Goal: Task Accomplishment & Management: Use online tool/utility

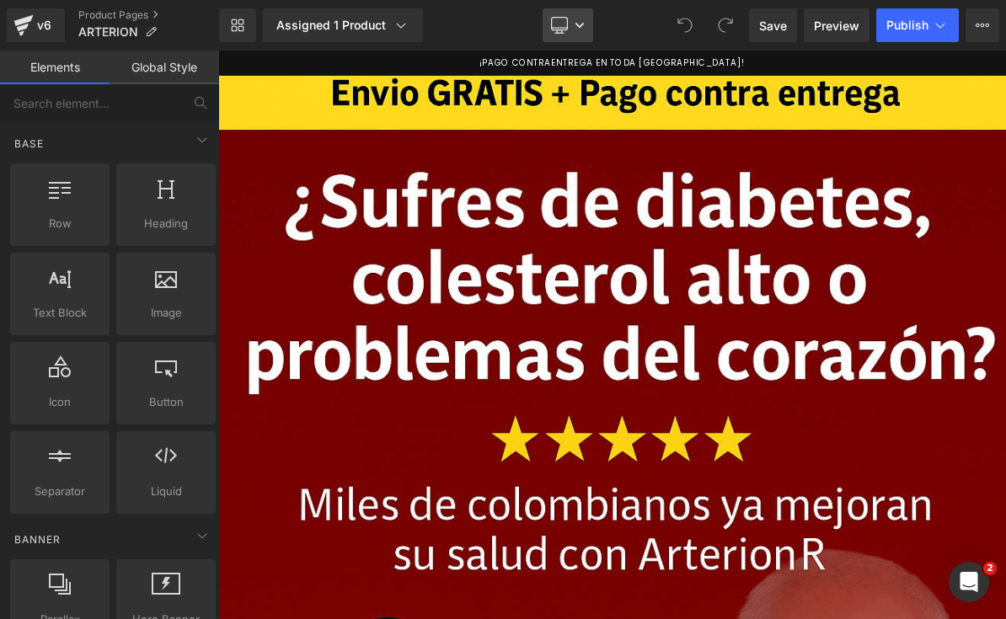
click at [590, 29] on link "Desktop" at bounding box center [568, 25] width 51 height 34
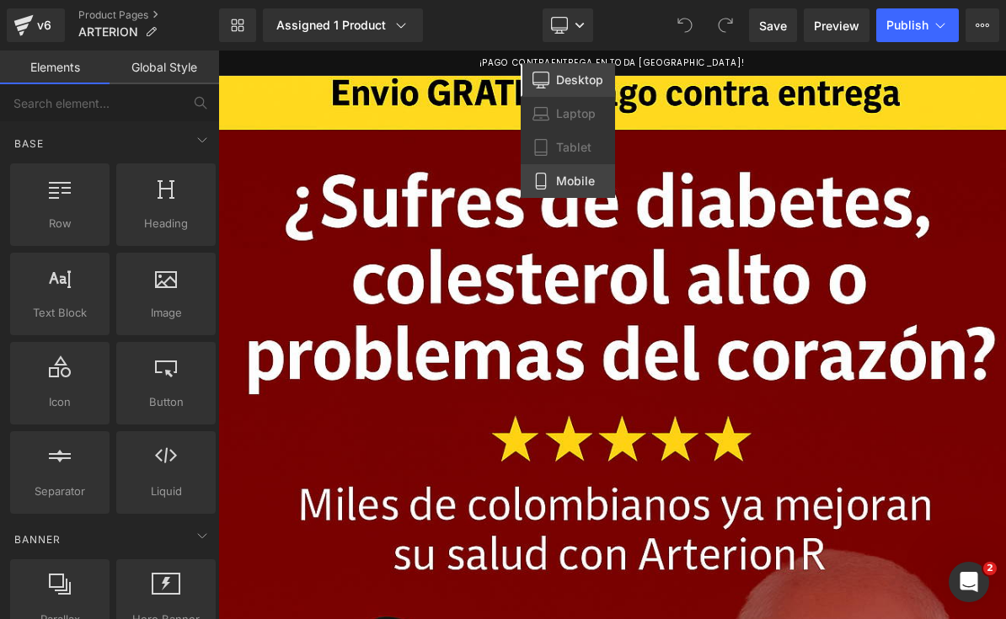
click at [589, 180] on span "Mobile" at bounding box center [575, 181] width 39 height 15
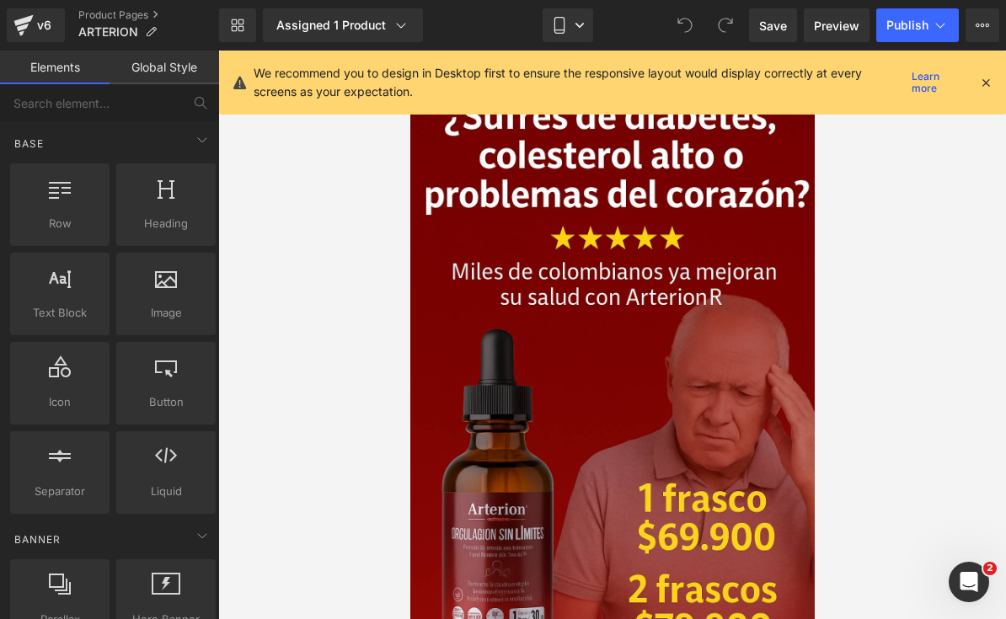
click at [981, 88] on icon at bounding box center [985, 82] width 15 height 15
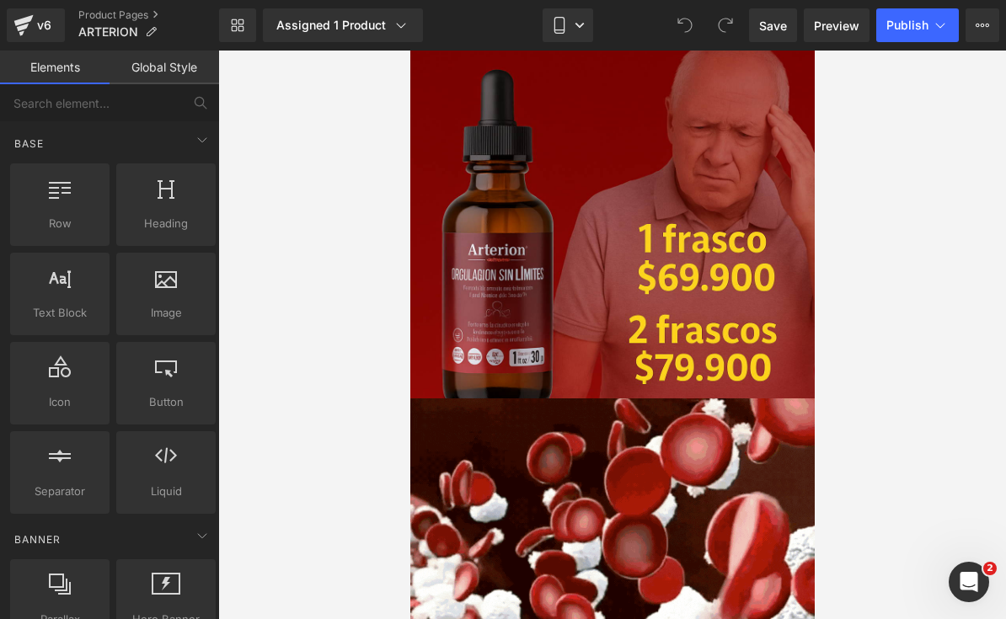
scroll to position [301, 0]
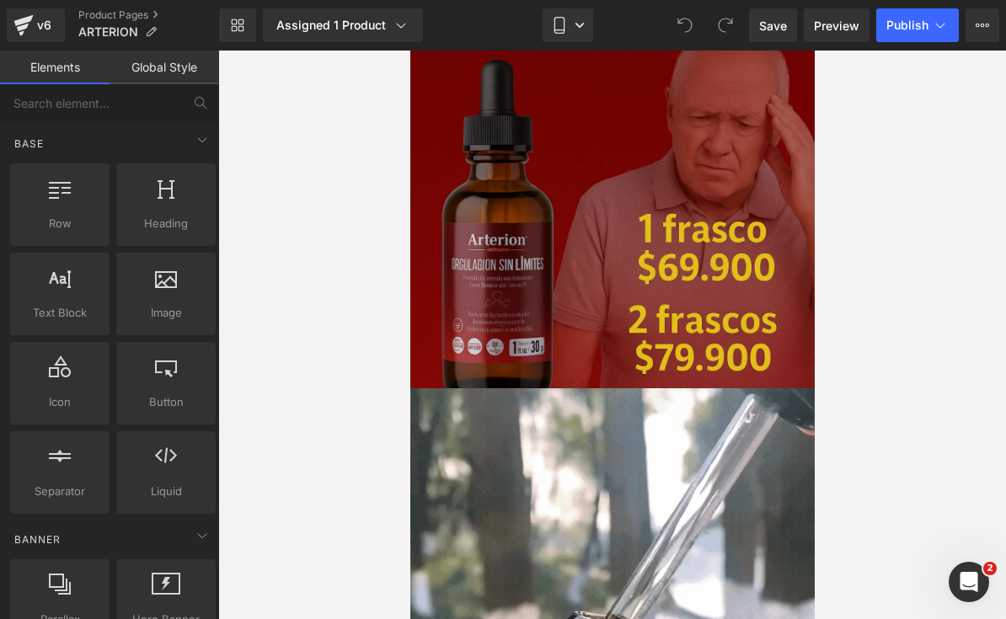
click at [716, 236] on img at bounding box center [611, 85] width 404 height 607
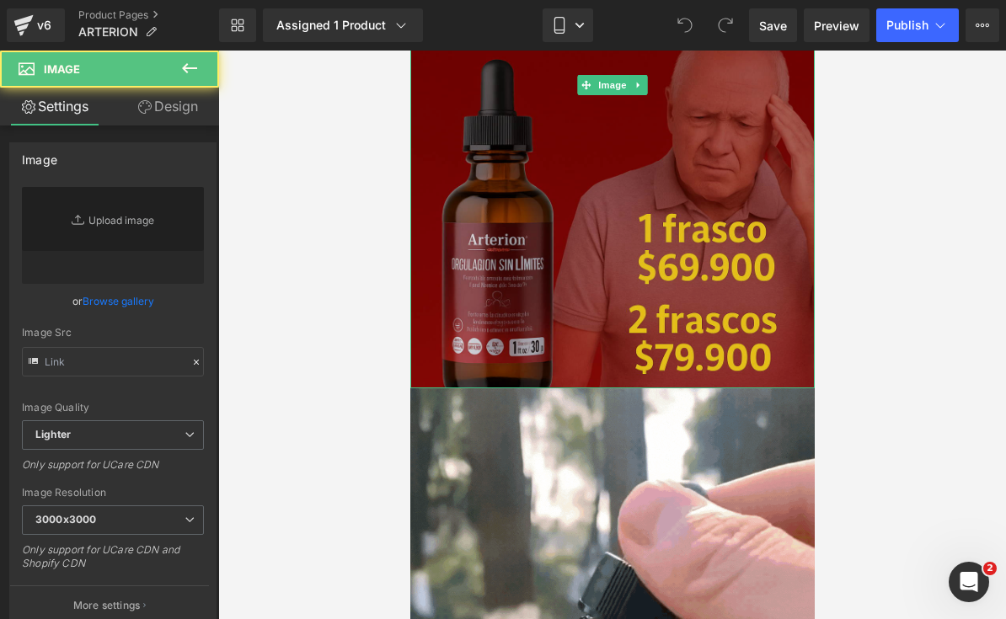
type input "[URL][DOMAIN_NAME][DATE]"
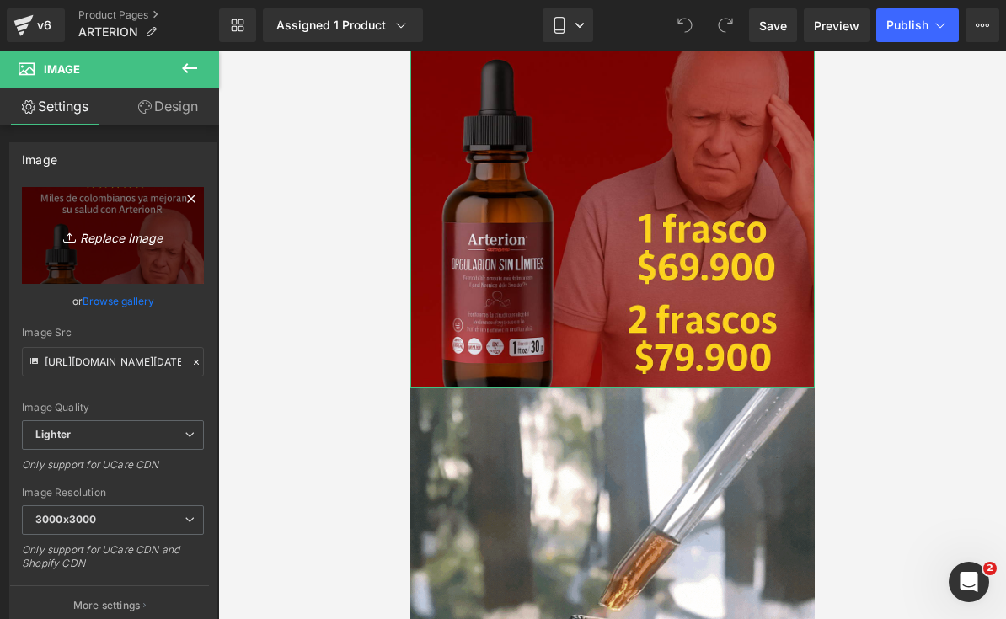
click at [78, 249] on link "Replace Image" at bounding box center [113, 235] width 182 height 97
type input "C:\fakepath\¡SOLO 15 UNIDADES DISPONIBLES! ¡SOLO 15 UNIDADES DISPONIBLES!.jpeg"
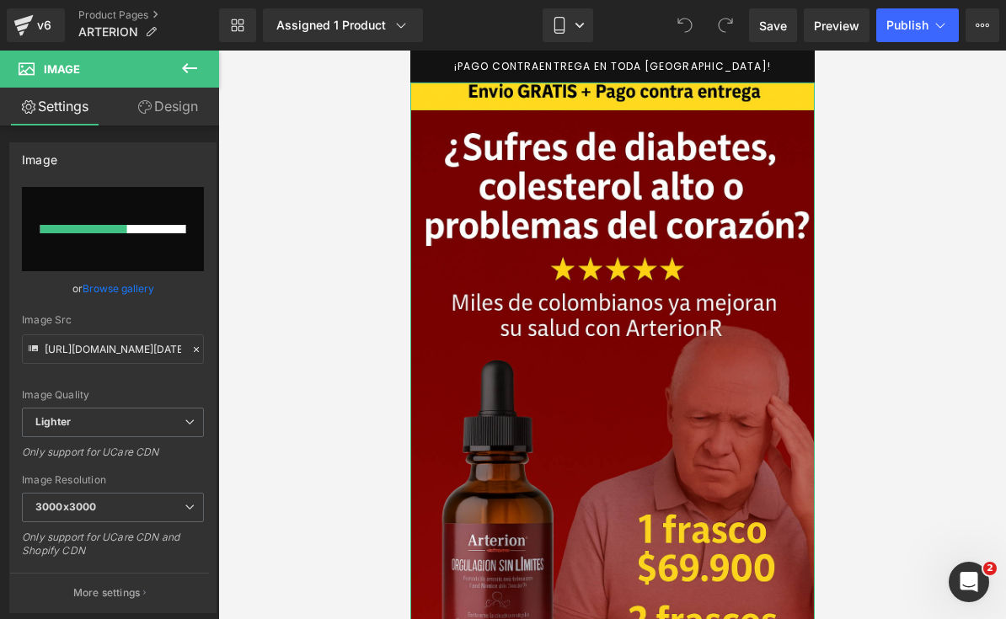
scroll to position [0, 0]
type input "[URL][DOMAIN_NAME]"
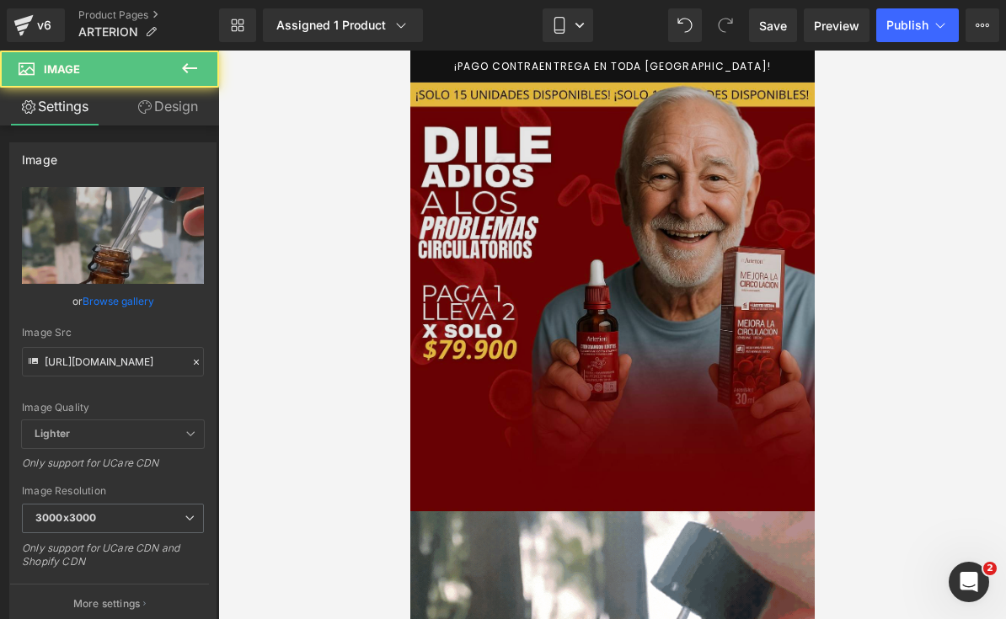
click at [682, 452] on img at bounding box center [611, 297] width 404 height 429
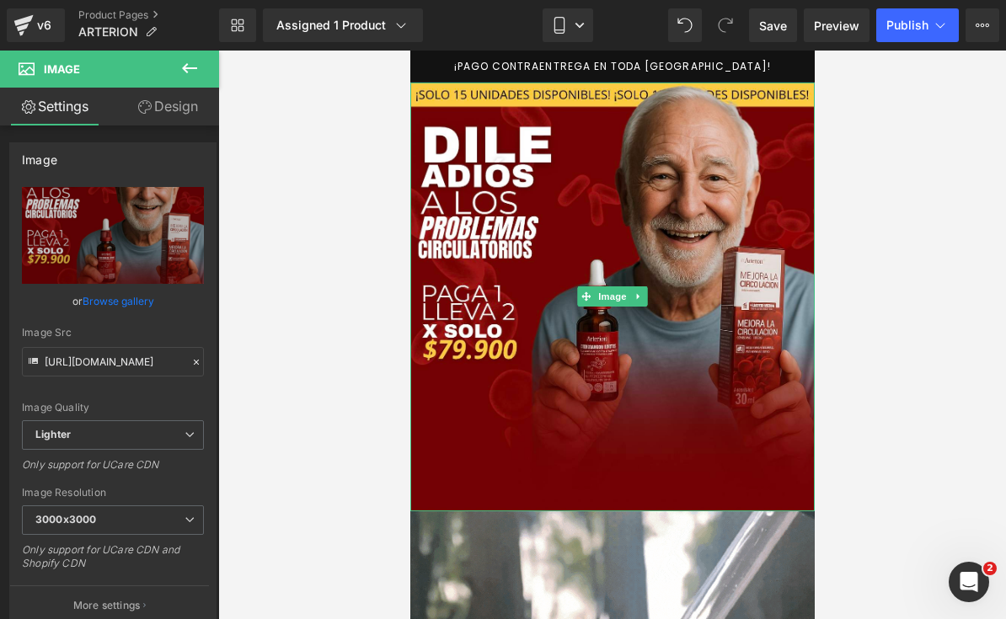
click at [181, 117] on link "Design" at bounding box center [168, 107] width 110 height 38
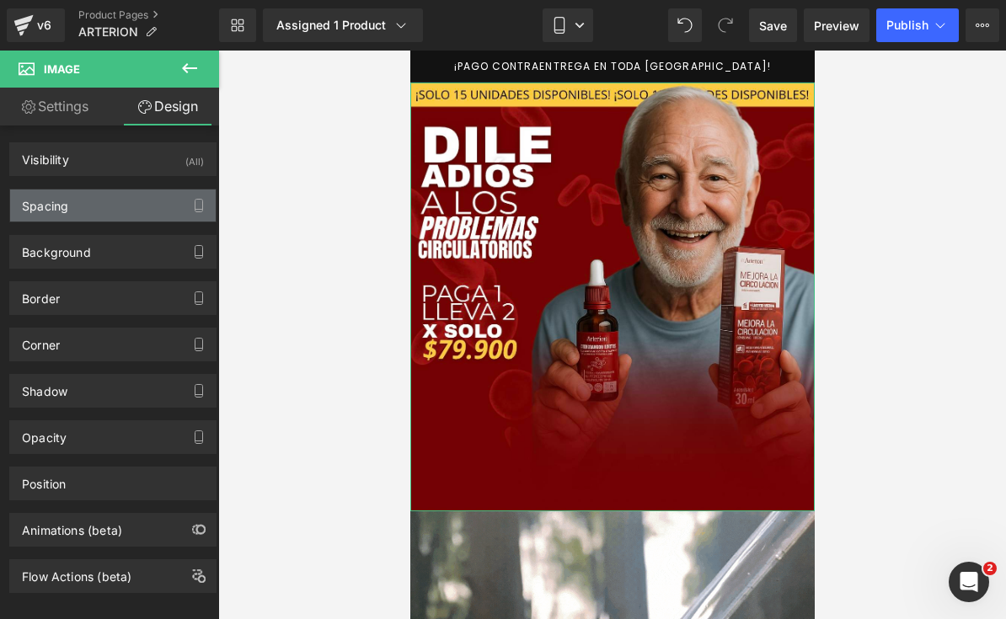
click at [54, 211] on div "Spacing" at bounding box center [45, 202] width 46 height 24
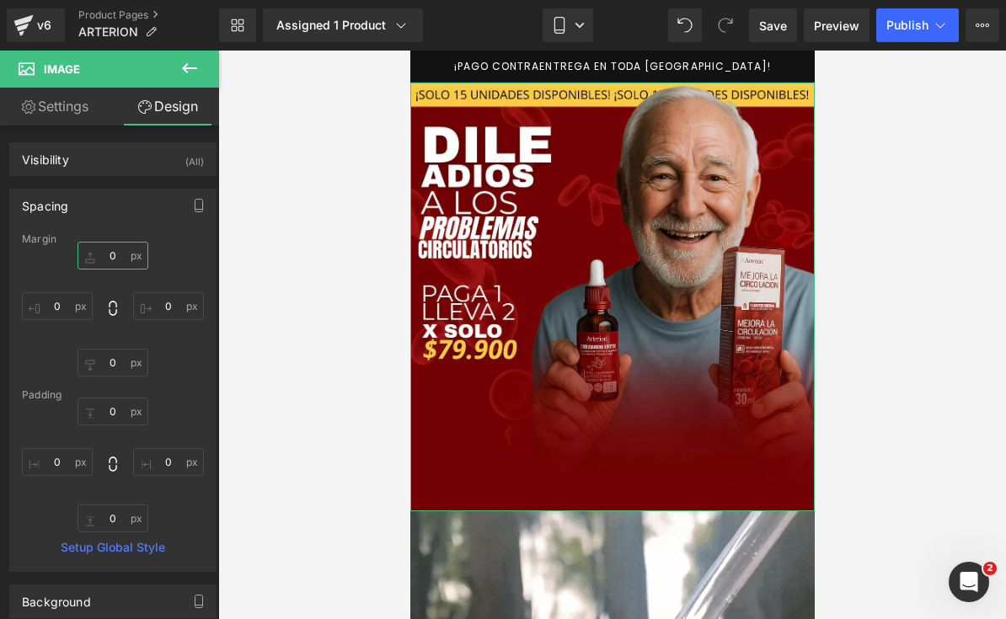
click at [115, 256] on input "0" at bounding box center [113, 256] width 71 height 28
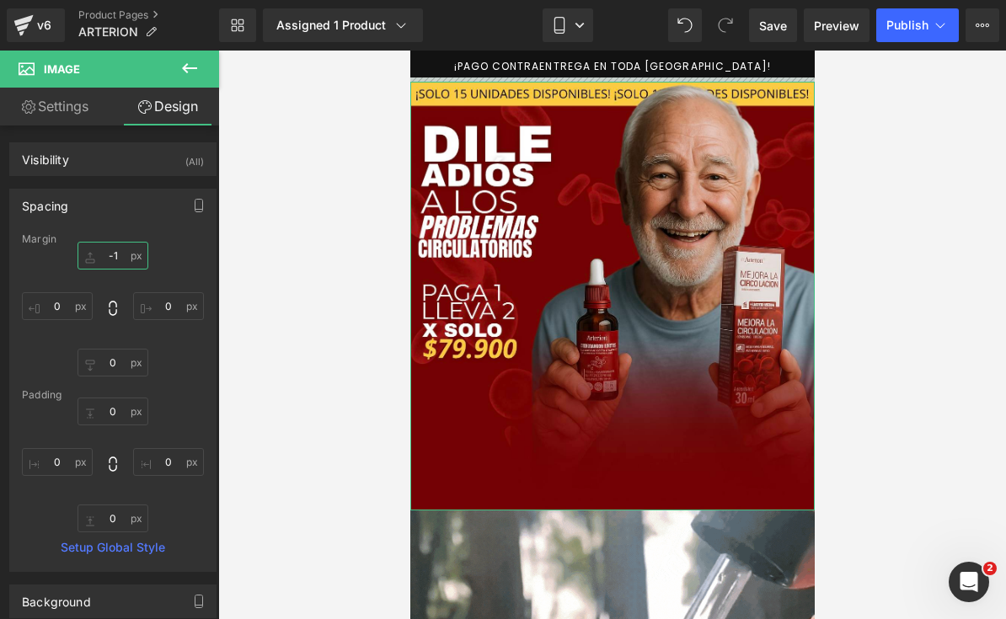
type input "-"
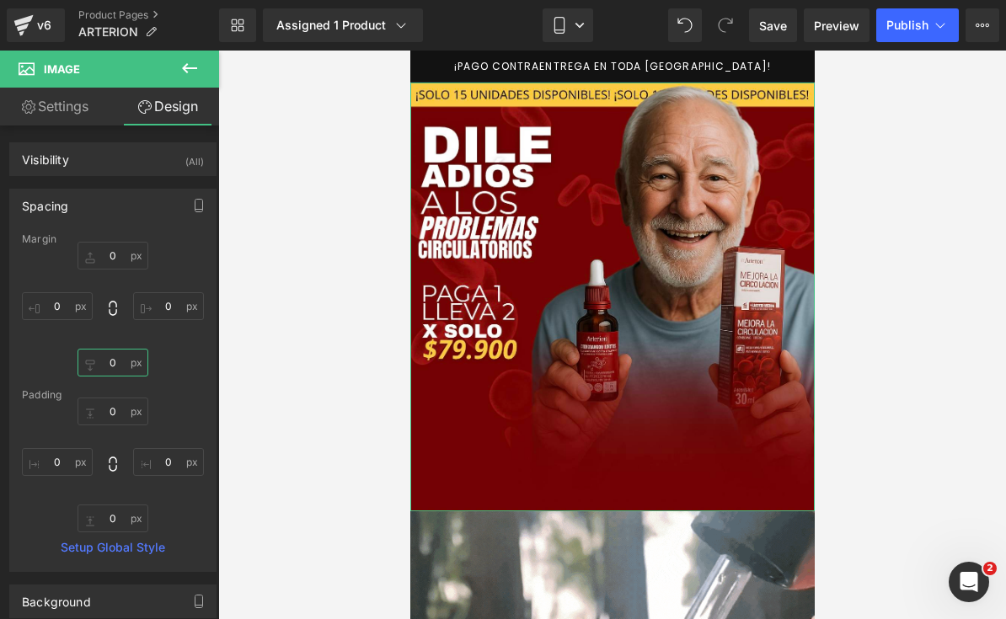
click at [116, 362] on input "0" at bounding box center [113, 363] width 71 height 28
type input "-"
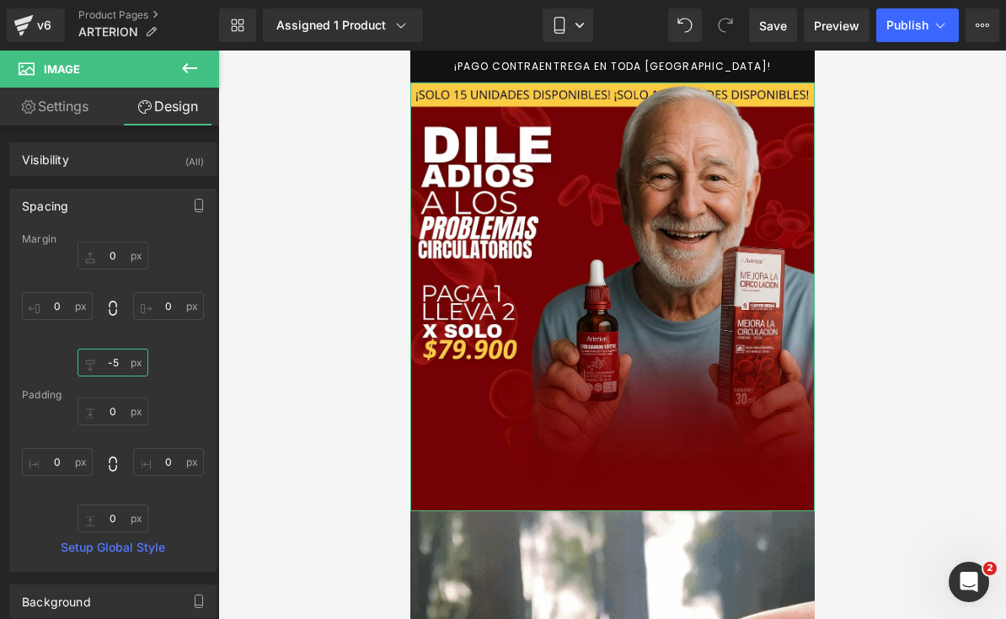
type input "-50"
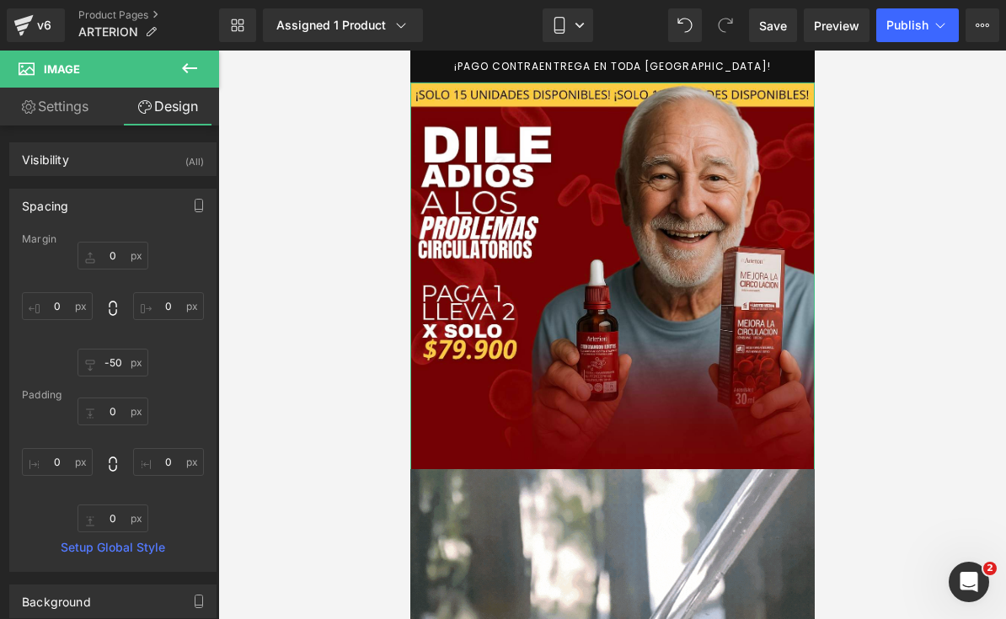
click at [911, 385] on div at bounding box center [612, 335] width 788 height 569
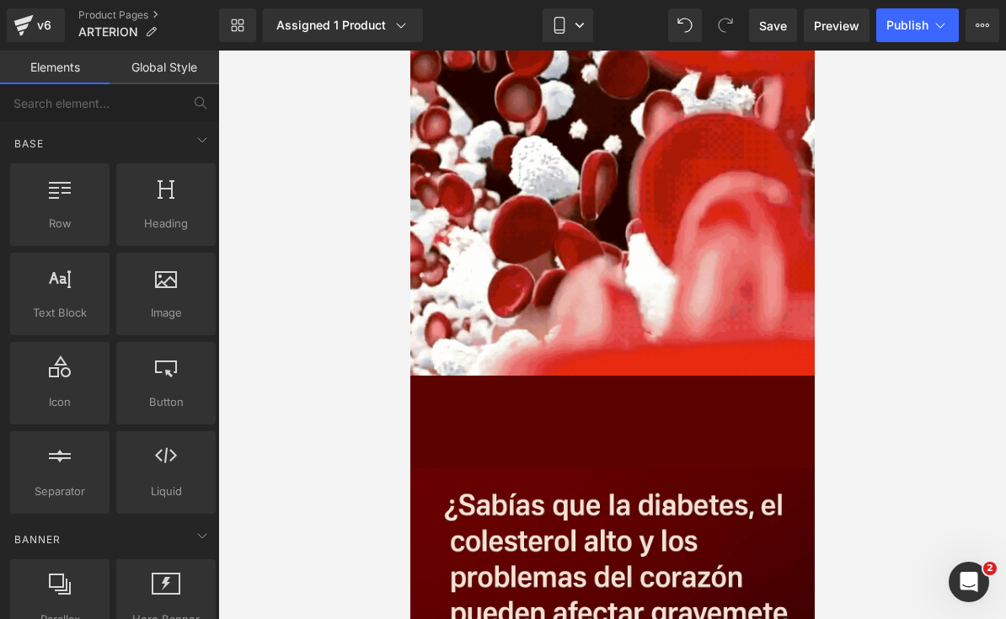
scroll to position [694, 0]
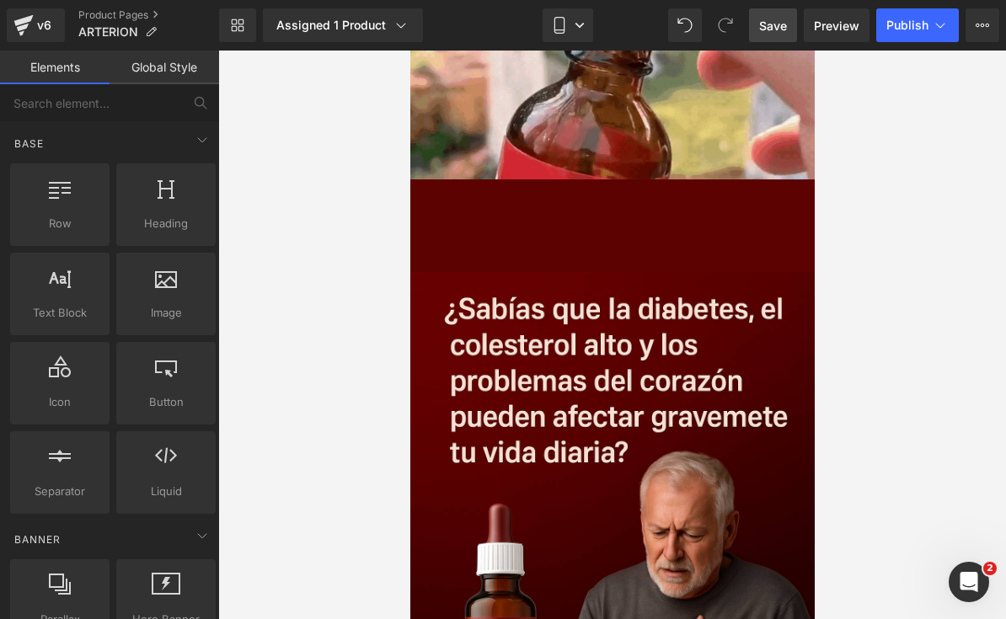
click at [767, 32] on span "Save" at bounding box center [773, 26] width 28 height 18
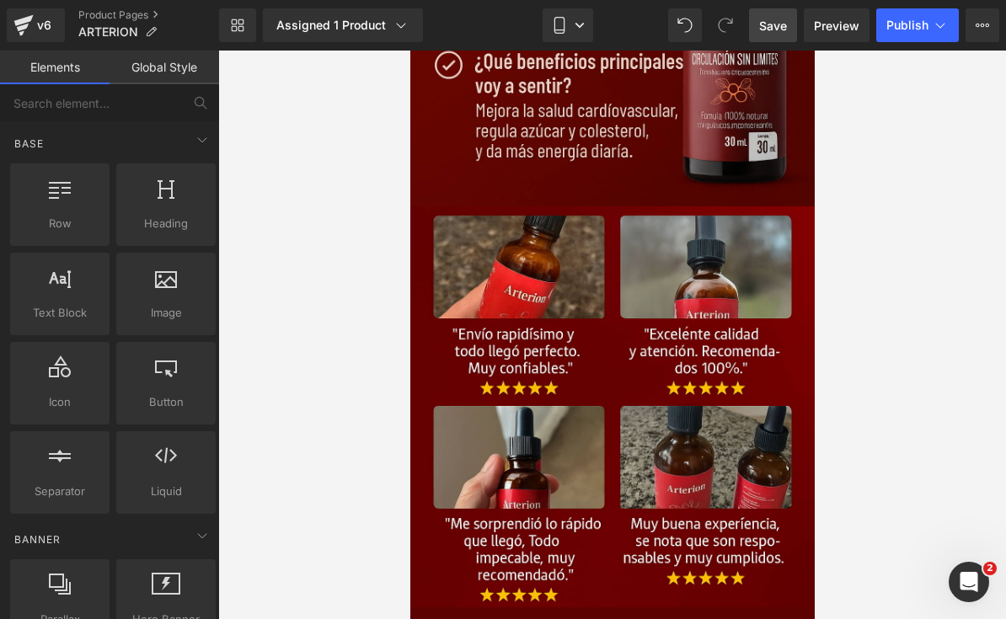
scroll to position [6105, 0]
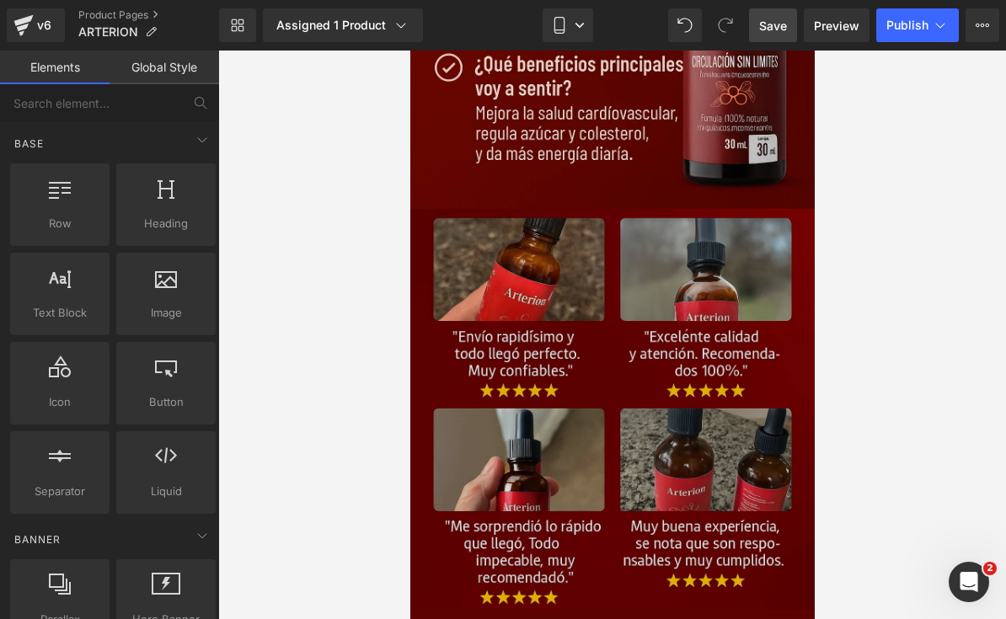
click at [714, 297] on img at bounding box center [611, 409] width 404 height 401
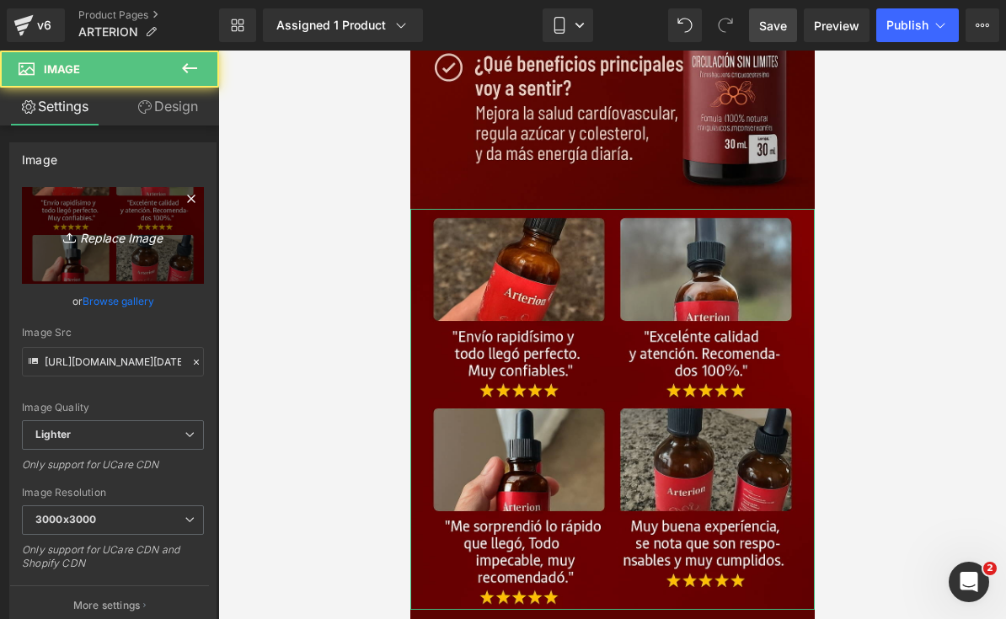
click at [78, 254] on link "Replace Image" at bounding box center [113, 235] width 182 height 97
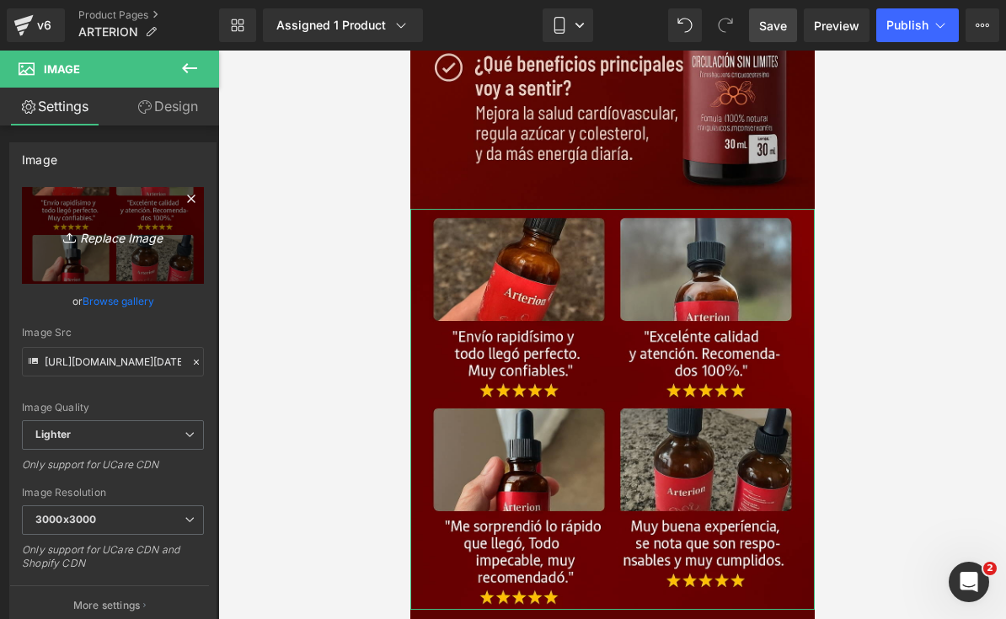
type input "C:\fakepath\“MUY RECOMENDADO ESTE PRODUCTO, EL CAMBIO EN MI SALUD FUE INMEDIATO…"
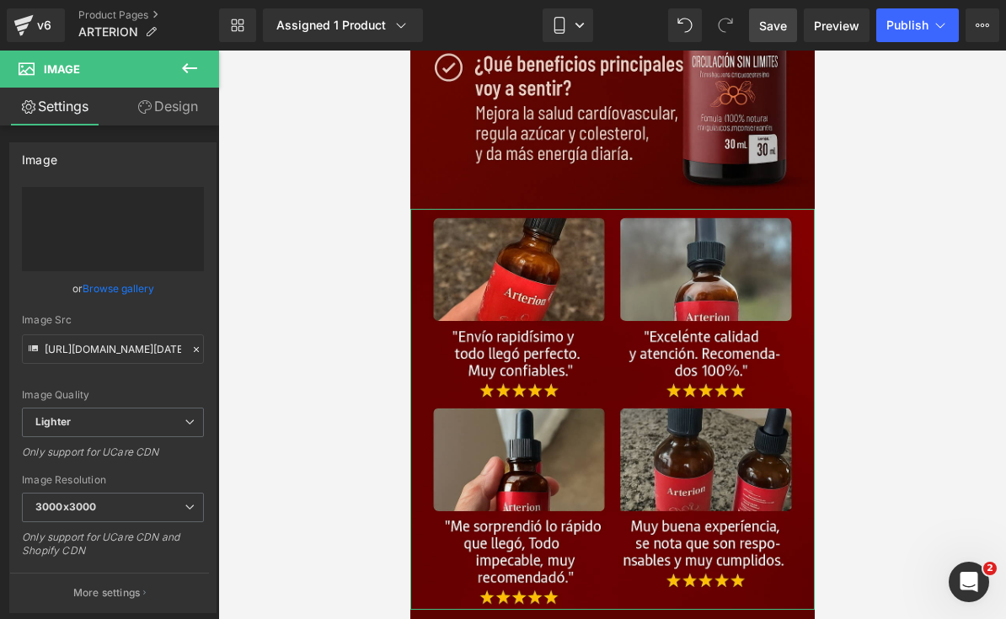
type input "[URL][DOMAIN_NAME]"
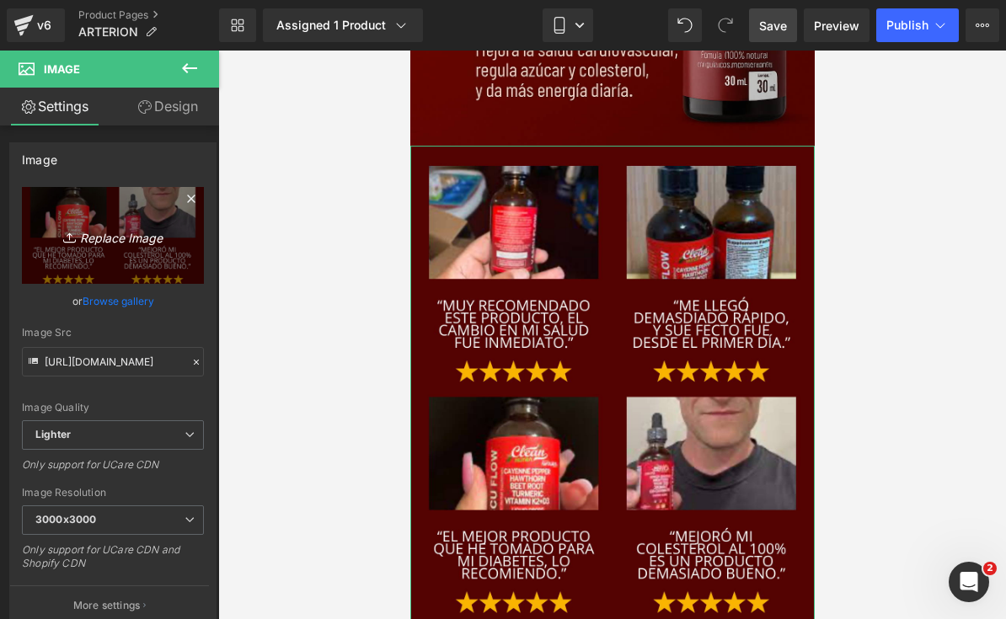
scroll to position [6256, 0]
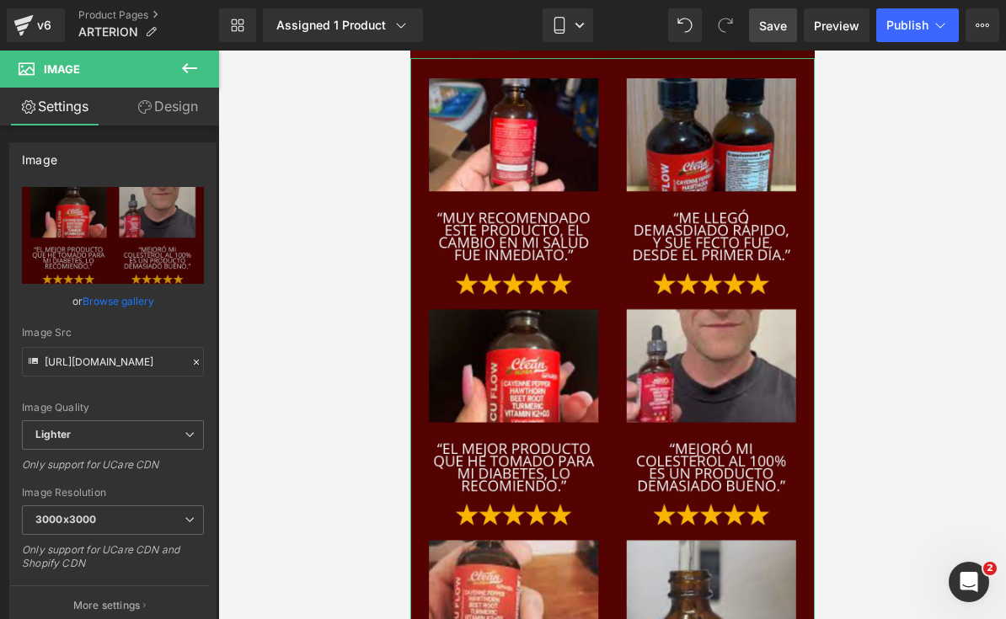
click at [844, 194] on div at bounding box center [612, 335] width 788 height 569
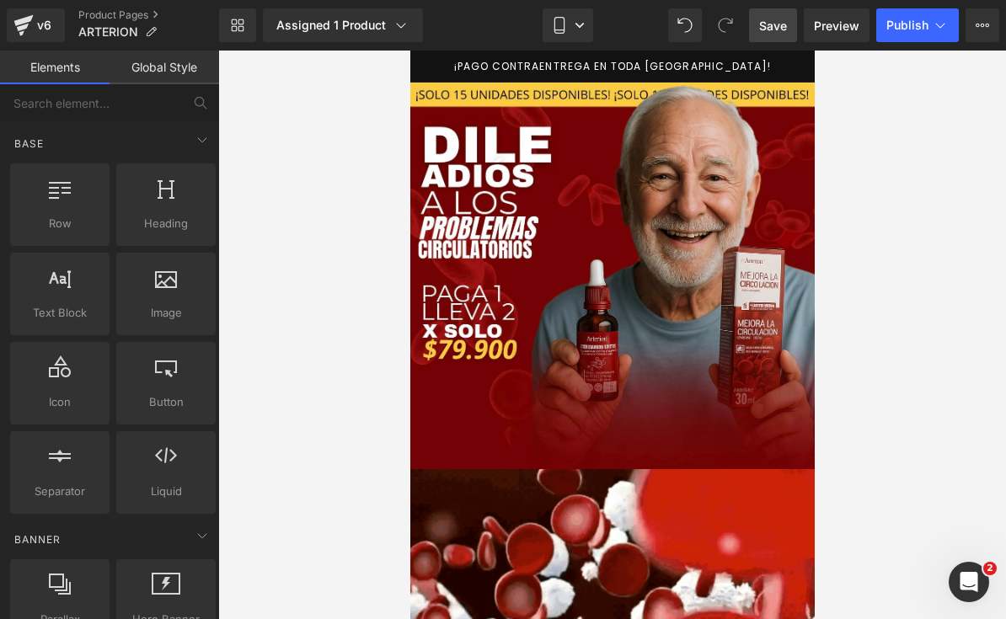
scroll to position [0, 0]
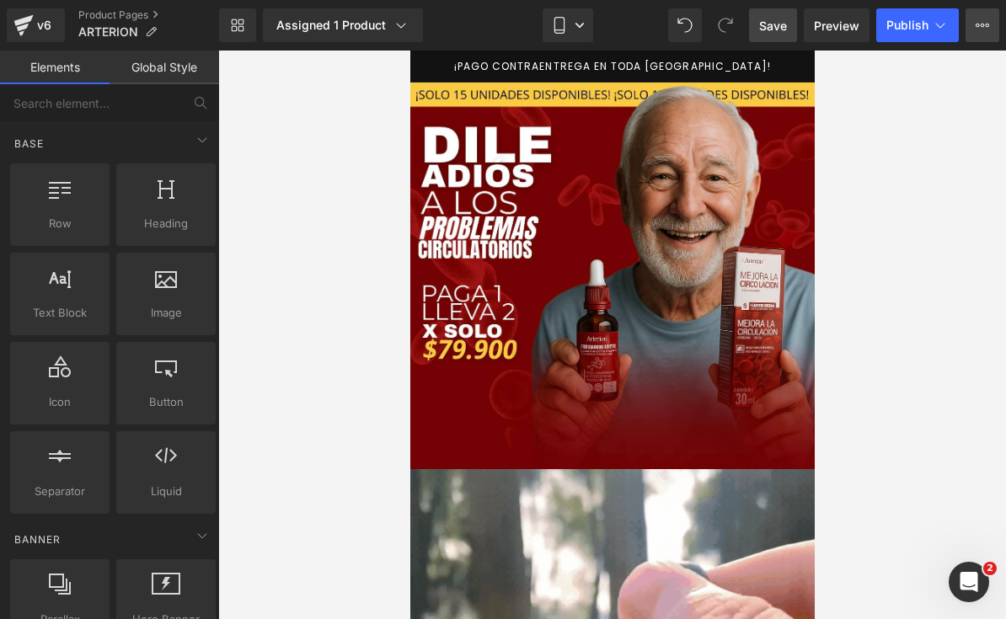
click at [984, 28] on icon at bounding box center [982, 25] width 13 height 13
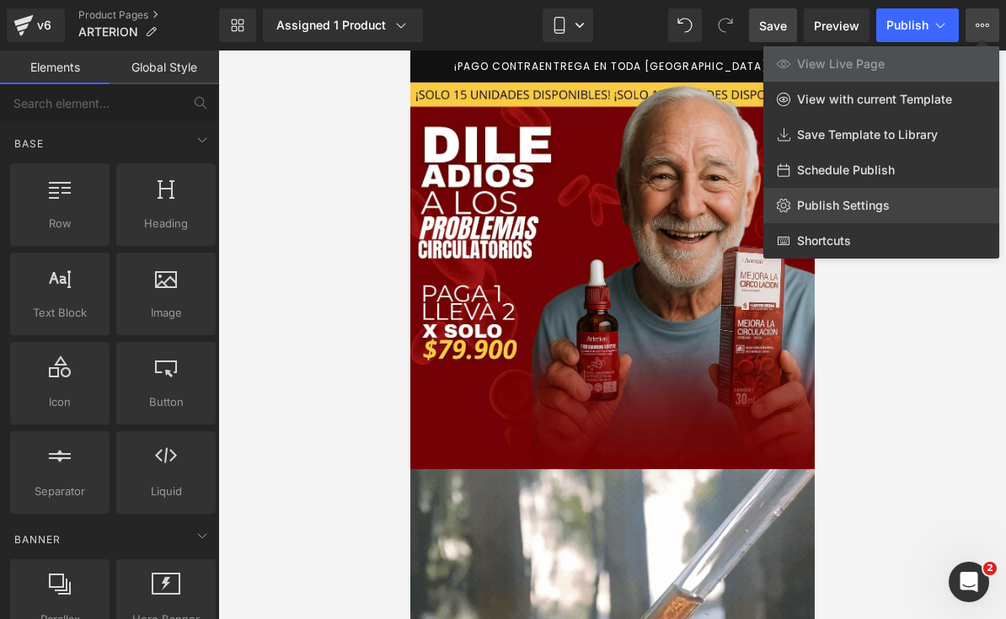
click at [876, 203] on span "Publish Settings" at bounding box center [843, 205] width 93 height 15
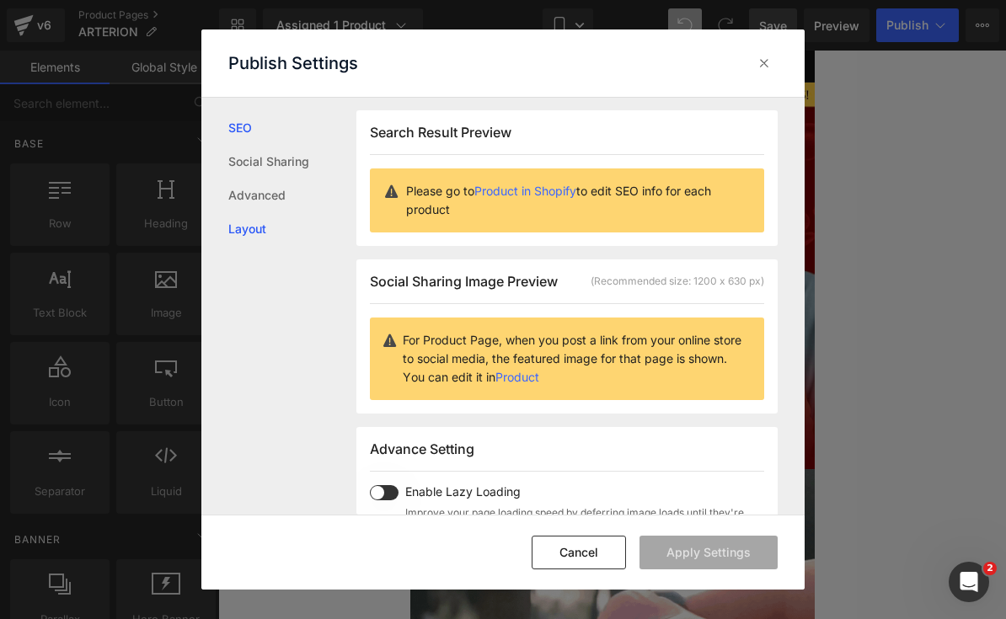
click at [254, 228] on link "Layout" at bounding box center [292, 229] width 128 height 34
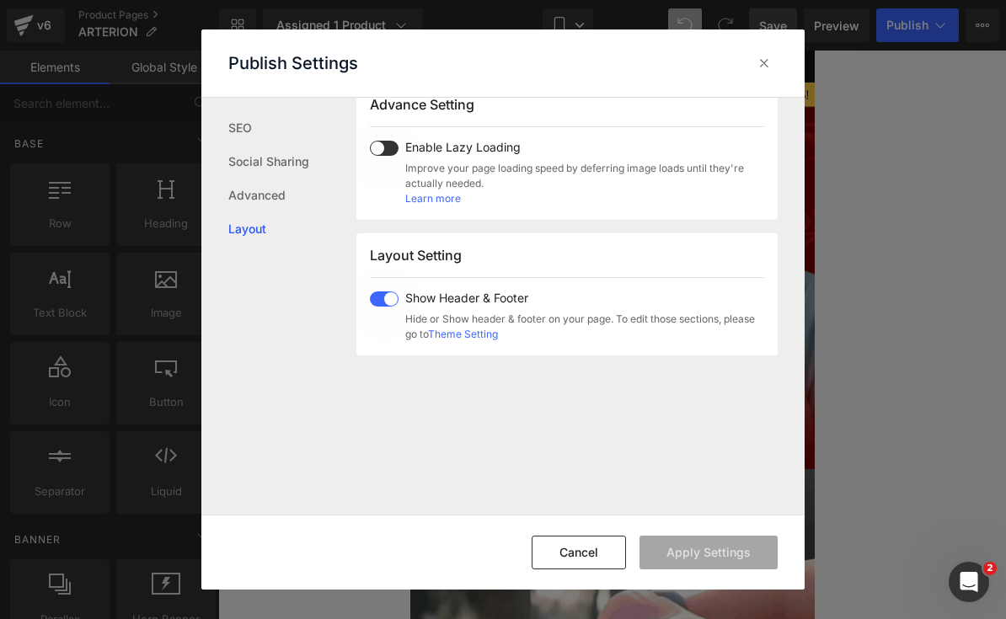
scroll to position [468, 0]
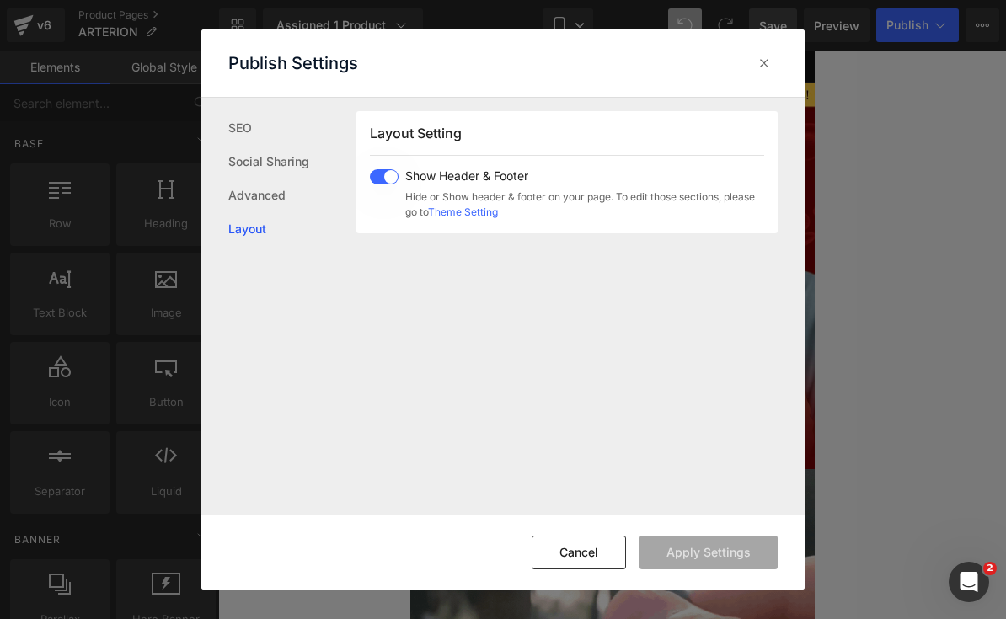
click at [394, 172] on span at bounding box center [384, 176] width 29 height 15
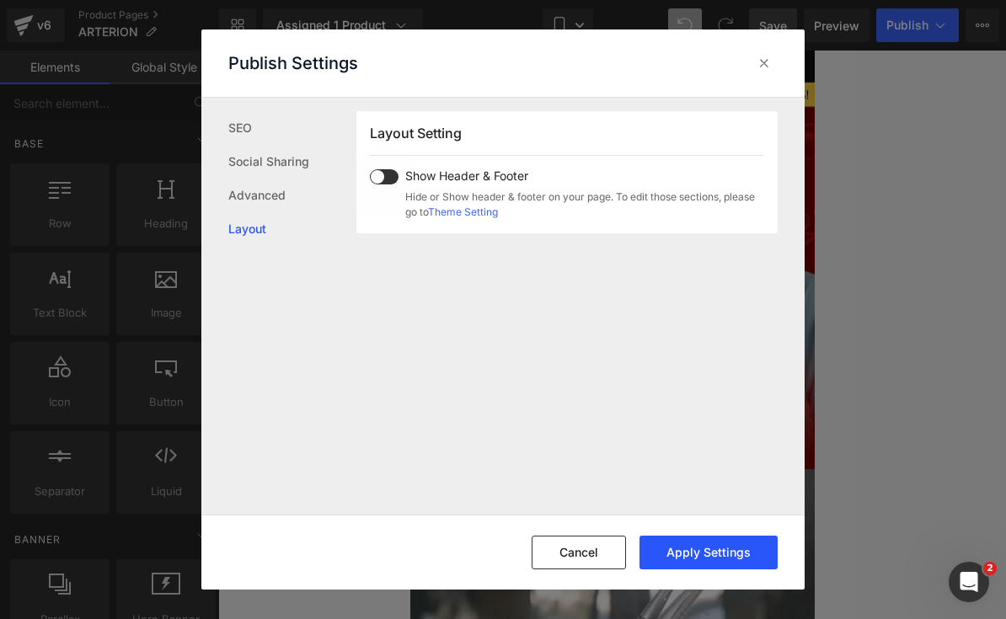
click at [746, 564] on button "Apply Settings" at bounding box center [708, 553] width 138 height 34
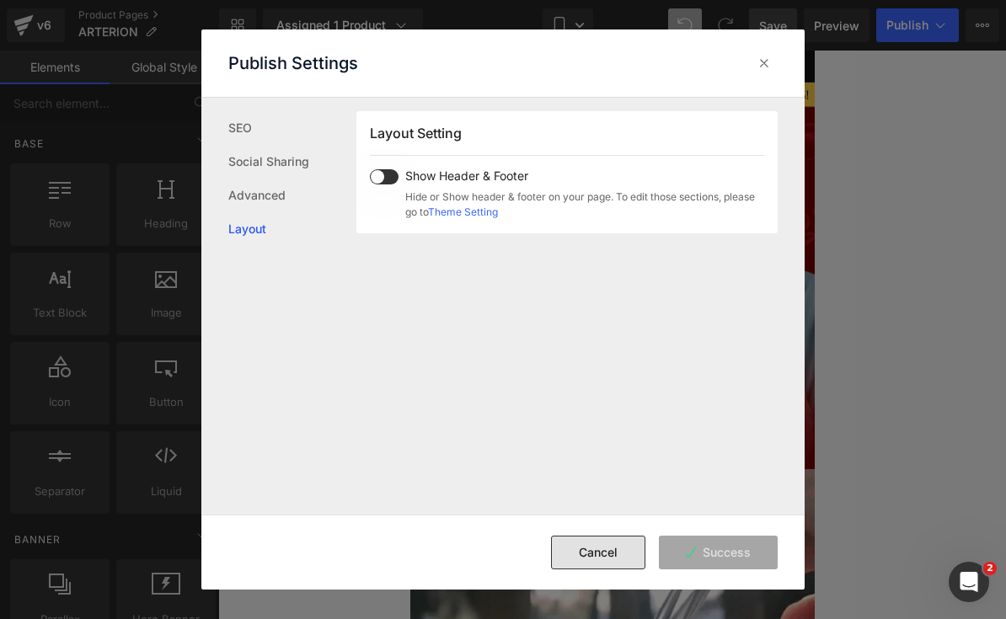
click at [631, 536] on button "Cancel" at bounding box center [598, 553] width 94 height 34
